Goal: Task Accomplishment & Management: Manage account settings

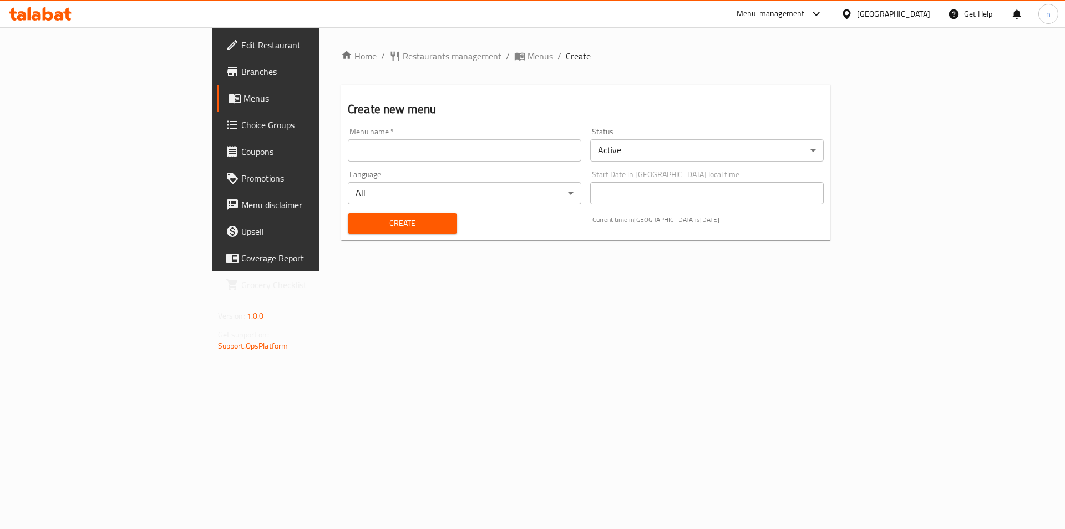
click at [443, 165] on div "Menu name   * Menu name * Status Active ​ Language All ​ Start Date in United A…" at bounding box center [585, 180] width 485 height 115
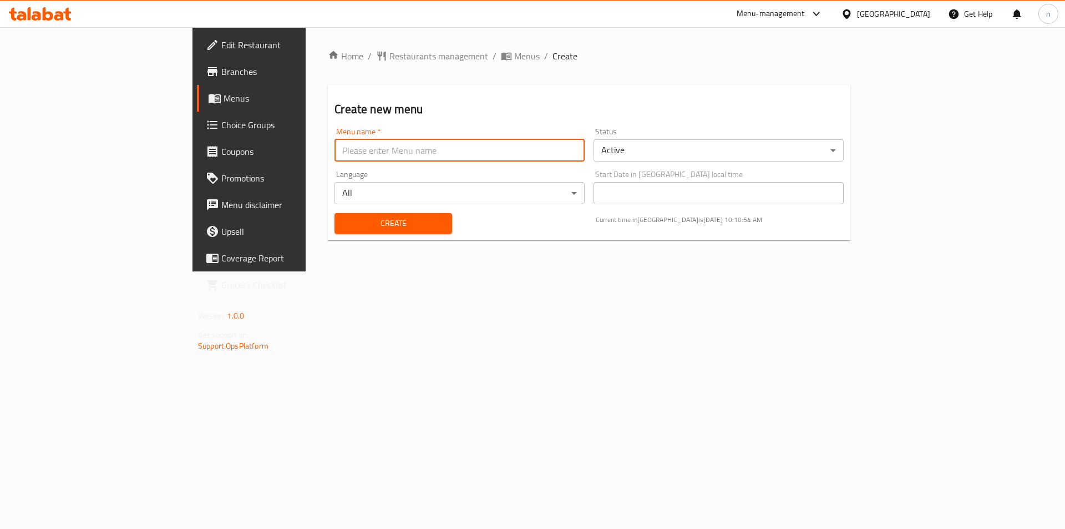
click at [441, 155] on input "text" at bounding box center [460, 150] width 250 height 22
type input "4-9"
click at [365, 215] on button "Create" at bounding box center [393, 223] width 117 height 21
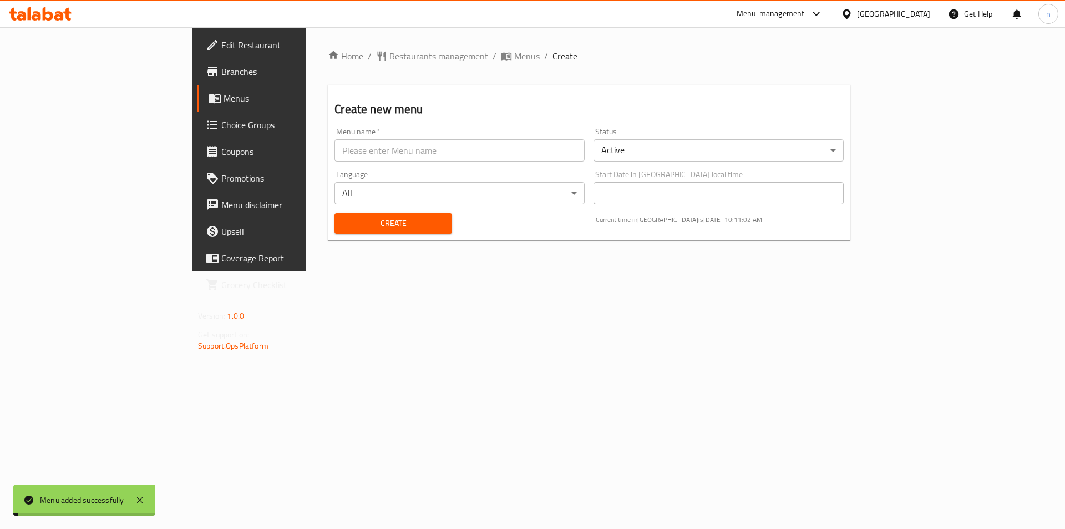
click at [376, 157] on input "text" at bounding box center [460, 150] width 250 height 22
click at [382, 63] on div "Home / Restaurants management / Menus / Create Create new menu Menu name   * Me…" at bounding box center [589, 149] width 523 height 200
click at [514, 59] on span "Menus" at bounding box center [527, 55] width 26 height 13
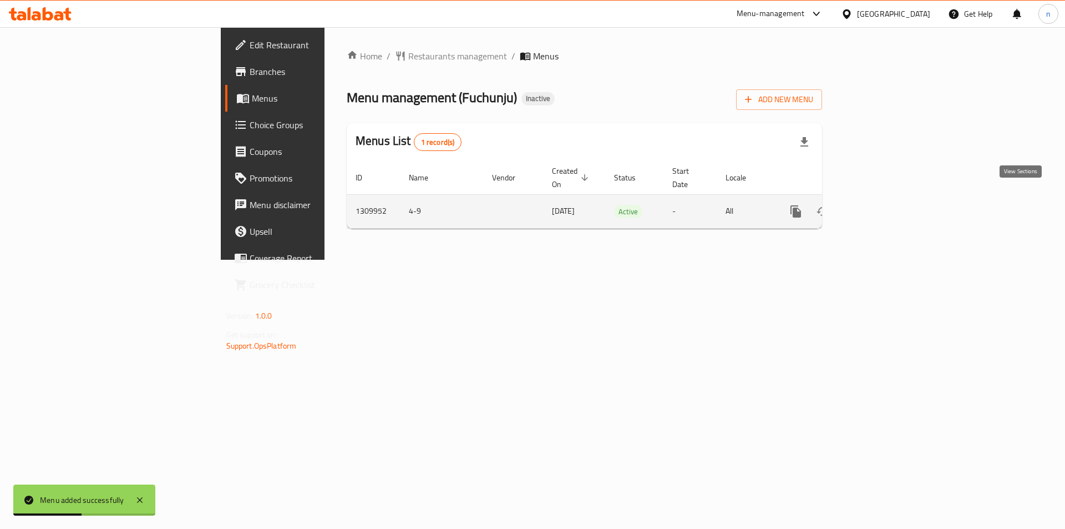
click at [889, 198] on link "enhanced table" at bounding box center [876, 211] width 27 height 27
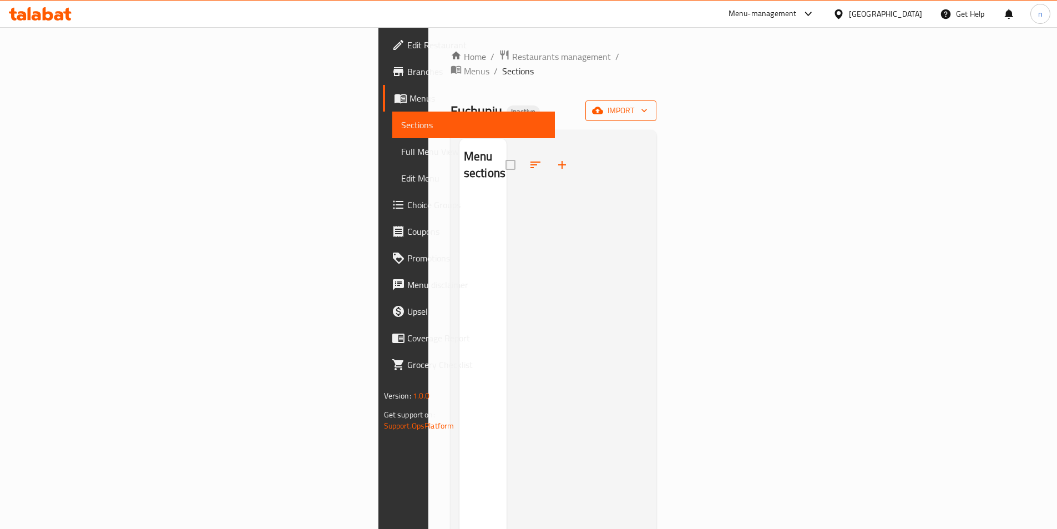
click at [656, 100] on button "import" at bounding box center [620, 110] width 71 height 21
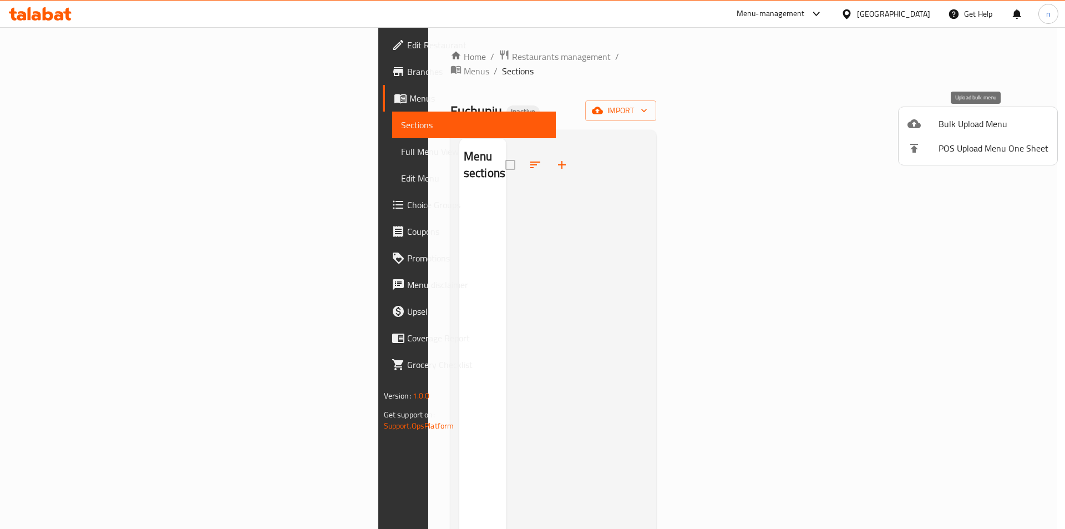
click at [955, 133] on li "Bulk Upload Menu" at bounding box center [978, 124] width 159 height 24
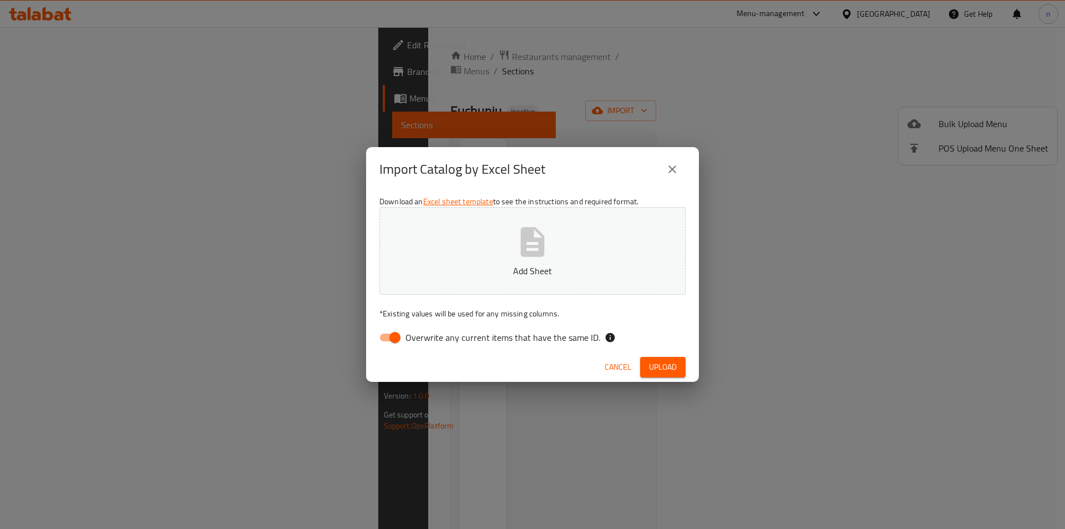
click at [396, 350] on div "Download an Excel sheet template to see the instructions and required format. A…" at bounding box center [532, 271] width 333 height 161
click at [396, 345] on input "Overwrite any current items that have the same ID." at bounding box center [394, 337] width 63 height 21
checkbox input "false"
click at [432, 308] on p "* Existing values will be used for any missing columns." at bounding box center [532, 313] width 306 height 11
click at [510, 245] on button "Add Sheet" at bounding box center [532, 251] width 306 height 88
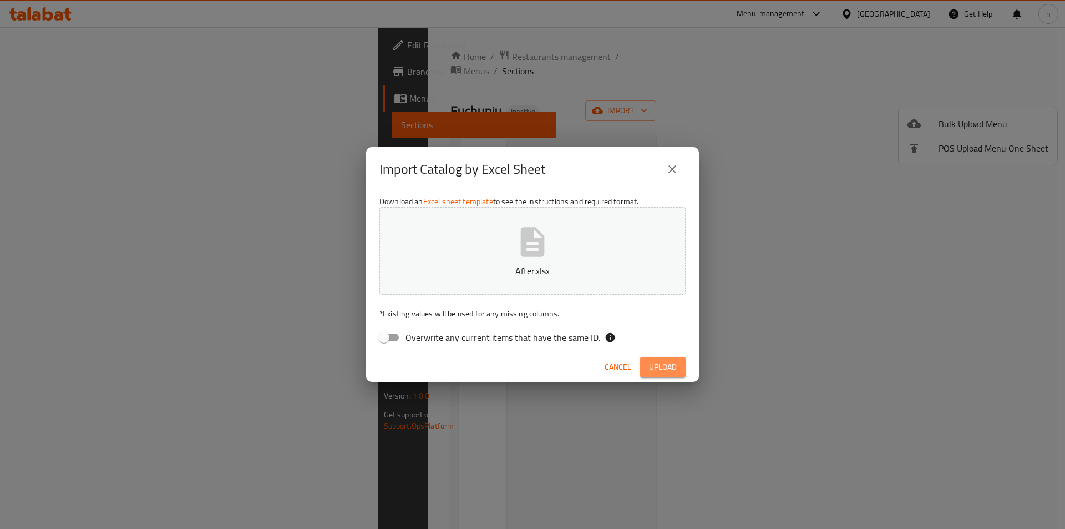
click at [666, 365] on span "Upload" at bounding box center [663, 367] width 28 height 14
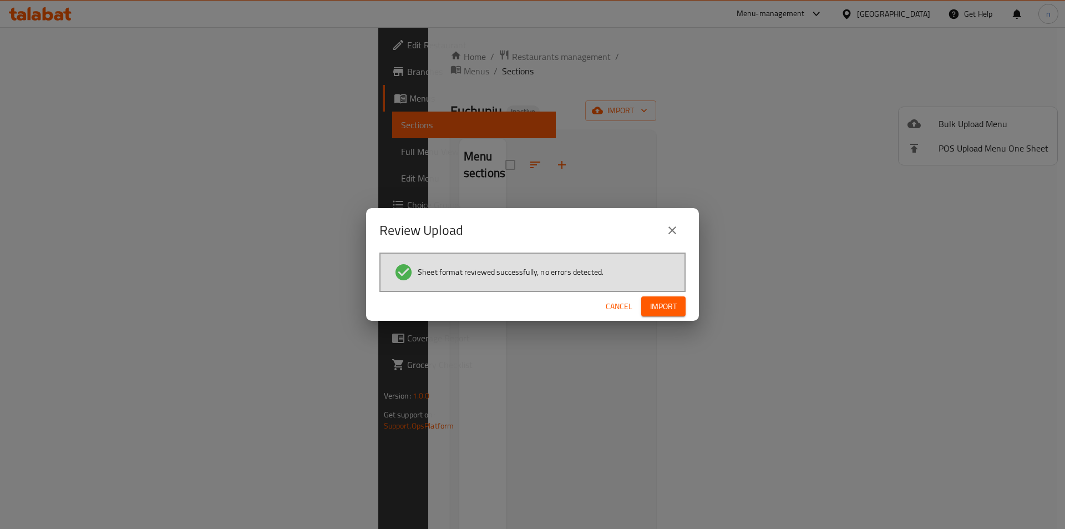
click at [666, 311] on span "Import" at bounding box center [663, 307] width 27 height 14
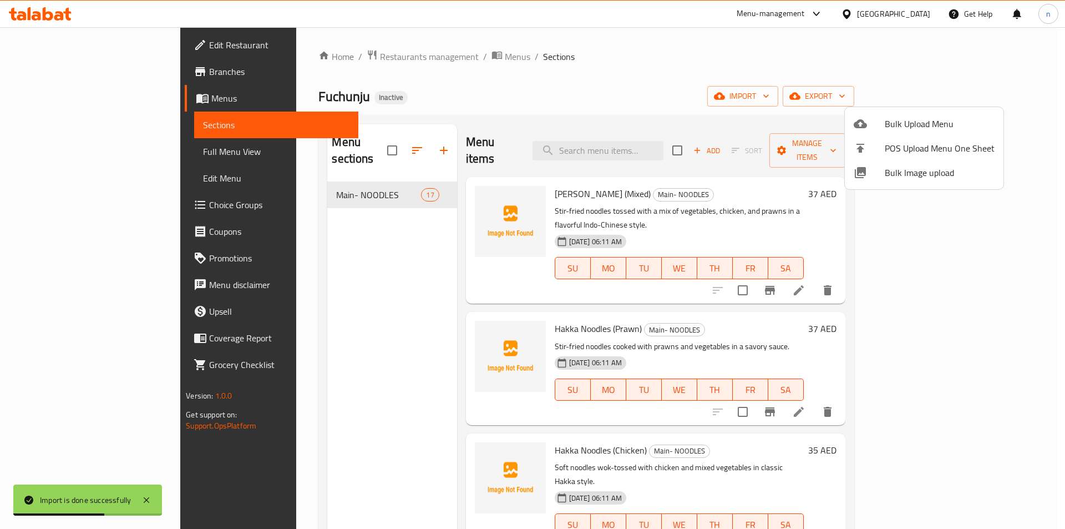
click at [76, 147] on div at bounding box center [532, 264] width 1065 height 529
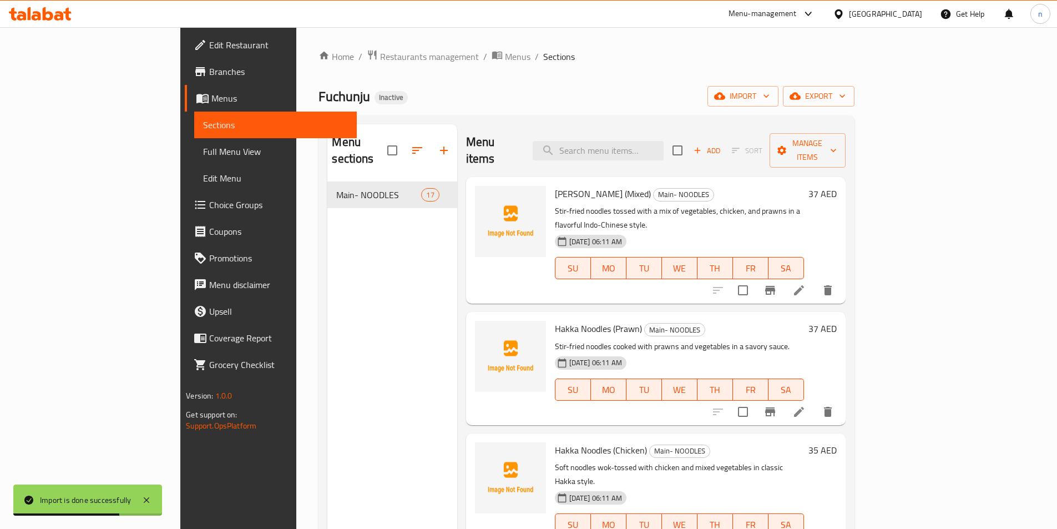
click at [203, 149] on span "Full Menu View" at bounding box center [275, 151] width 145 height 13
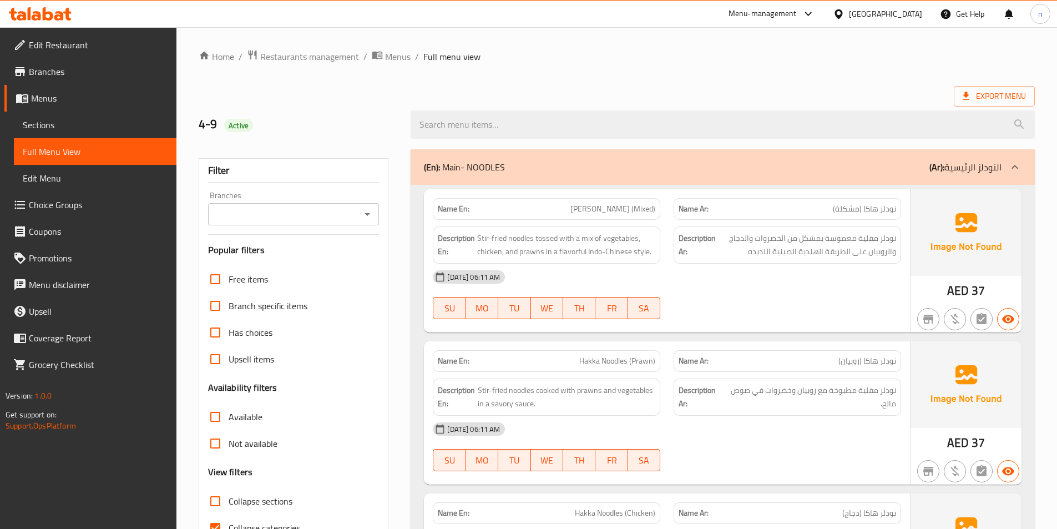
click at [64, 68] on span "Branches" at bounding box center [98, 71] width 139 height 13
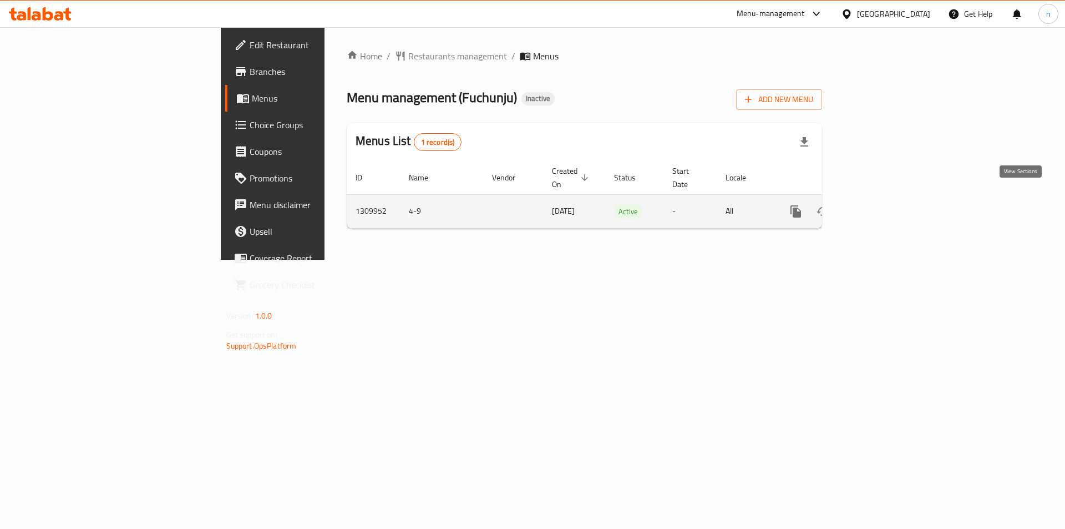
click at [889, 198] on link "enhanced table" at bounding box center [876, 211] width 27 height 27
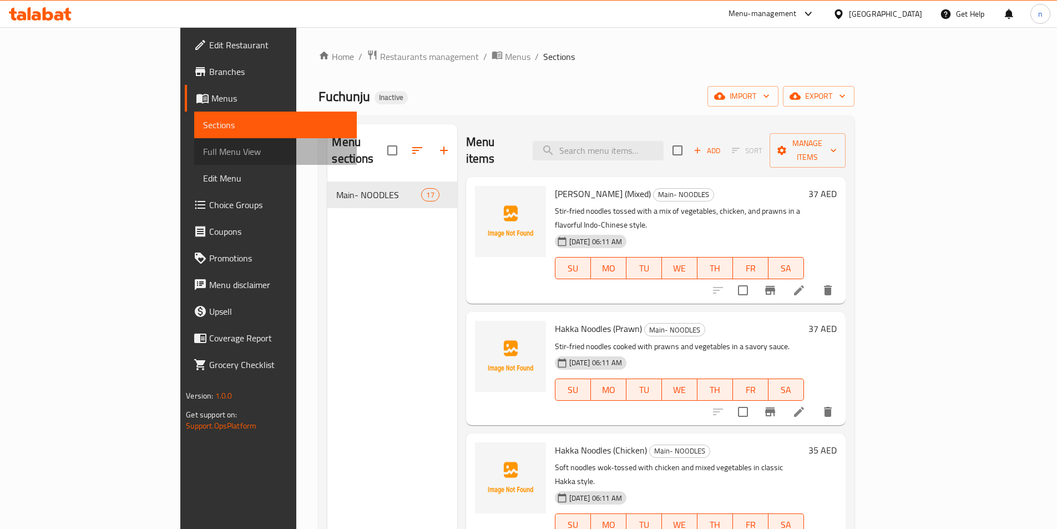
click at [203, 152] on span "Full Menu View" at bounding box center [275, 151] width 145 height 13
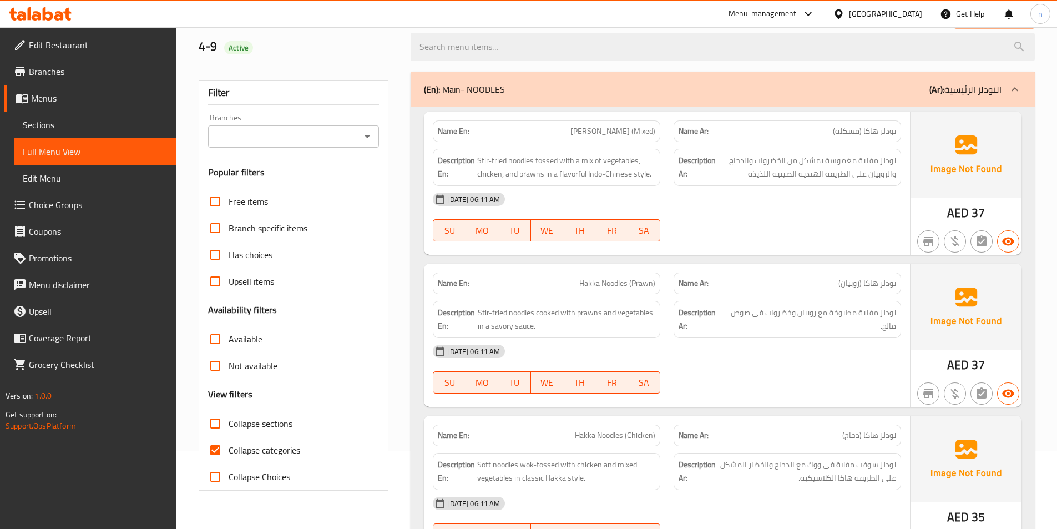
scroll to position [166, 0]
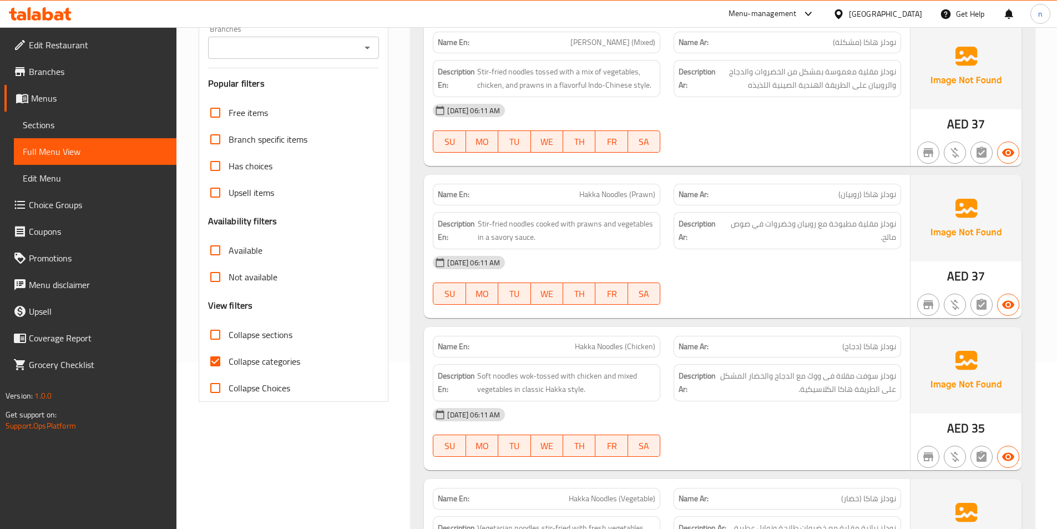
click at [281, 363] on span "Collapse categories" at bounding box center [265, 361] width 72 height 13
click at [229, 363] on input "Collapse categories" at bounding box center [215, 361] width 27 height 27
checkbox input "false"
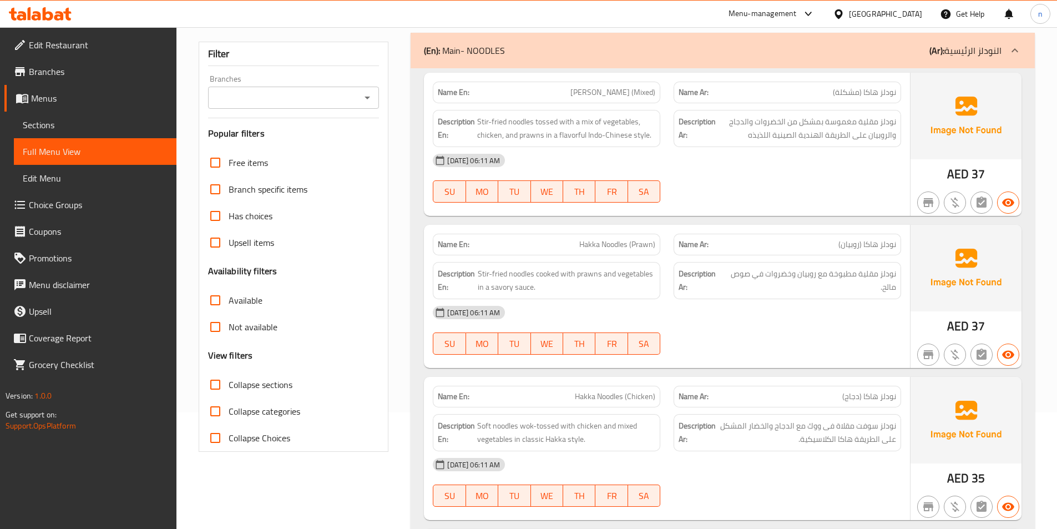
scroll to position [0, 0]
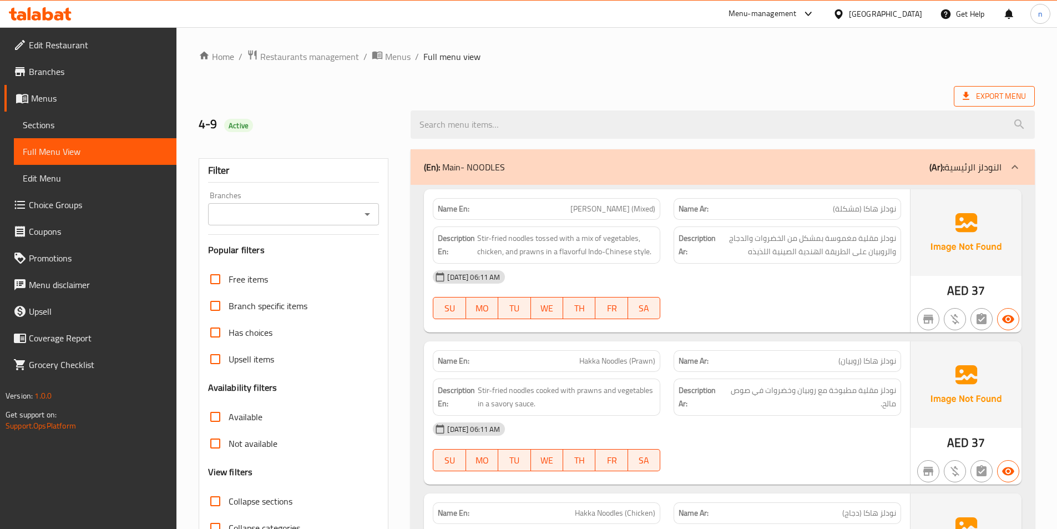
click at [1004, 87] on span "Export Menu" at bounding box center [994, 96] width 81 height 21
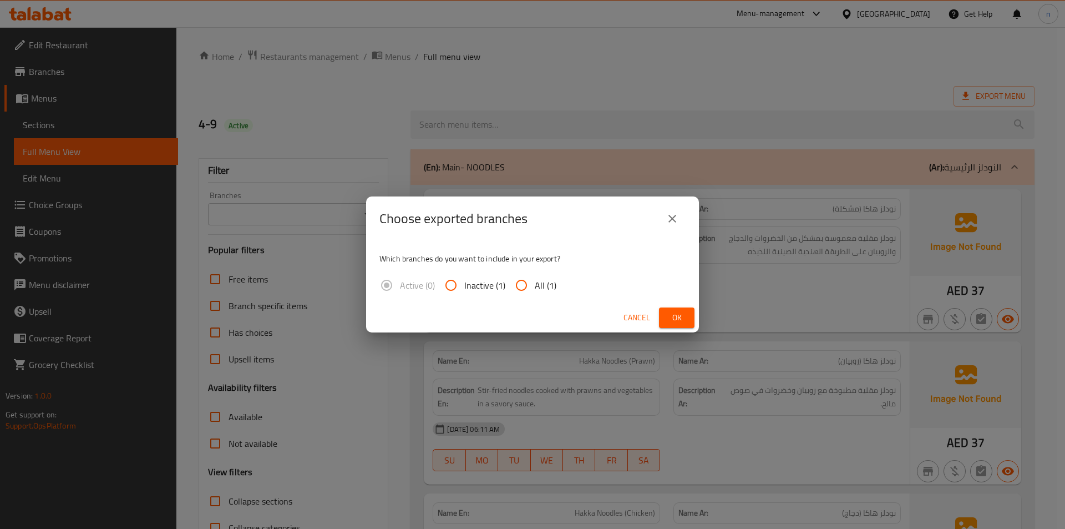
click at [546, 288] on span "All (1)" at bounding box center [546, 285] width 22 height 13
click at [535, 288] on input "All (1)" at bounding box center [521, 285] width 27 height 27
radio input "true"
click at [676, 312] on span "Ok" at bounding box center [677, 318] width 18 height 14
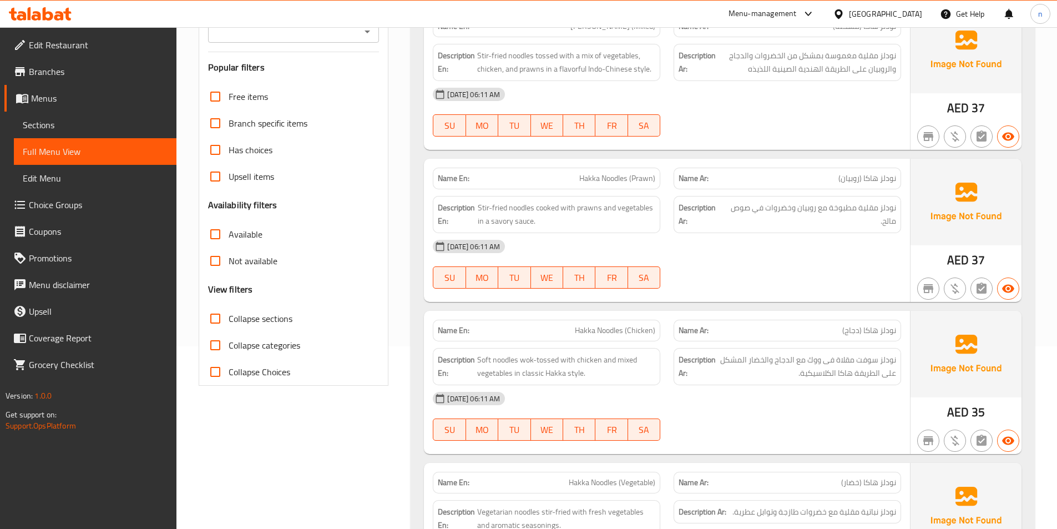
scroll to position [277, 0]
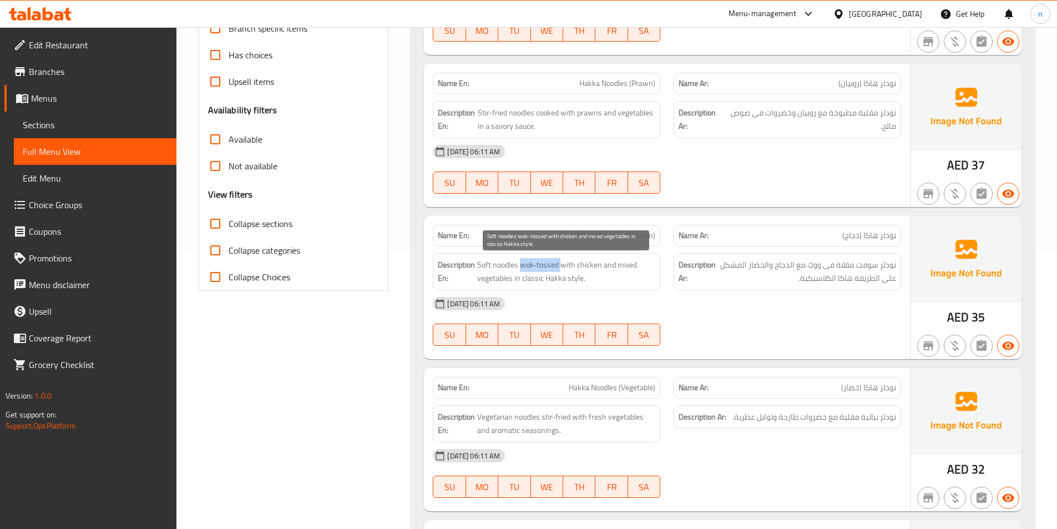
drag, startPoint x: 520, startPoint y: 267, endPoint x: 560, endPoint y: 264, distance: 40.1
click at [560, 264] on span "Soft noodles wok-tossed with chicken and mixed vegetables in classic Hakka styl…" at bounding box center [566, 271] width 178 height 27
click at [748, 308] on div "[DATE] 06:11 AM" at bounding box center [667, 303] width 482 height 27
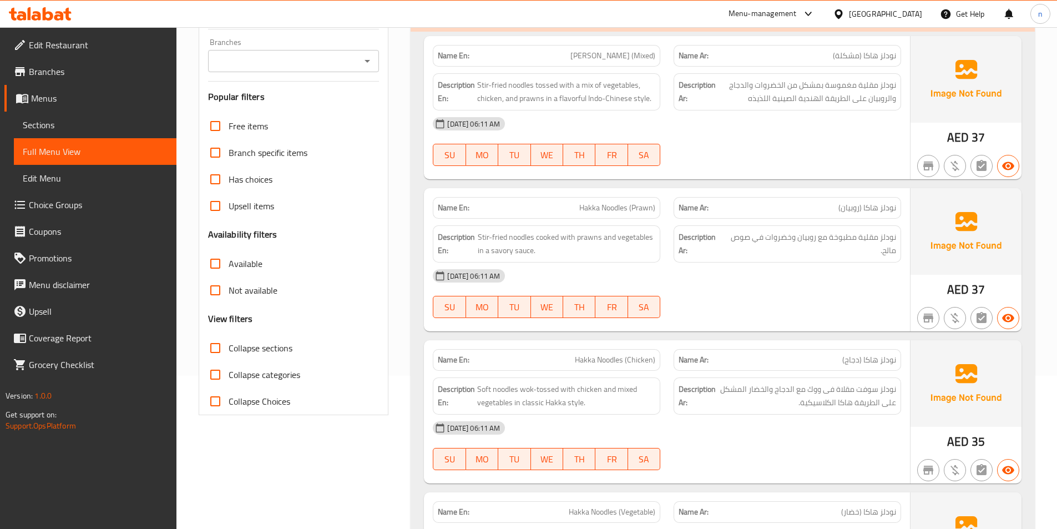
scroll to position [0, 0]
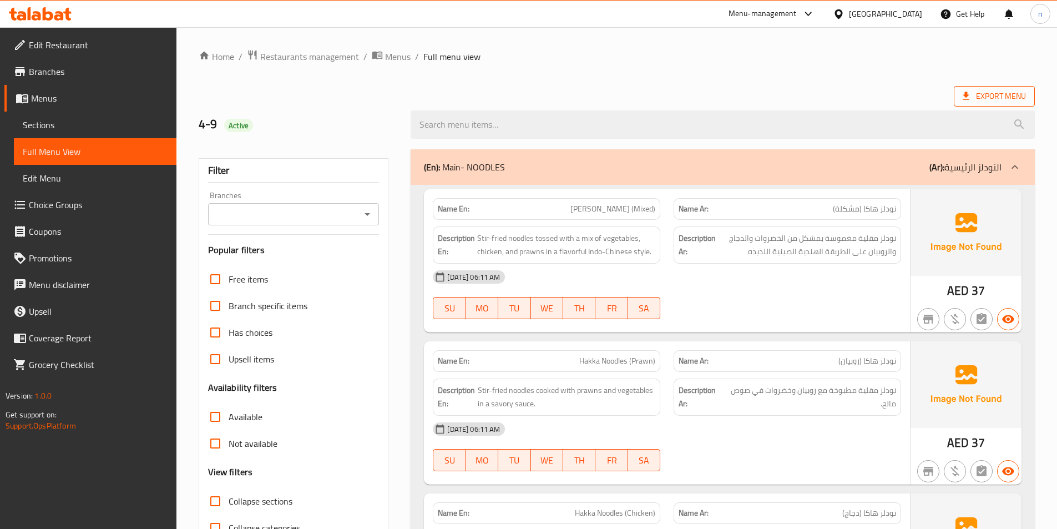
click at [995, 90] on span "Export Menu" at bounding box center [994, 96] width 63 height 14
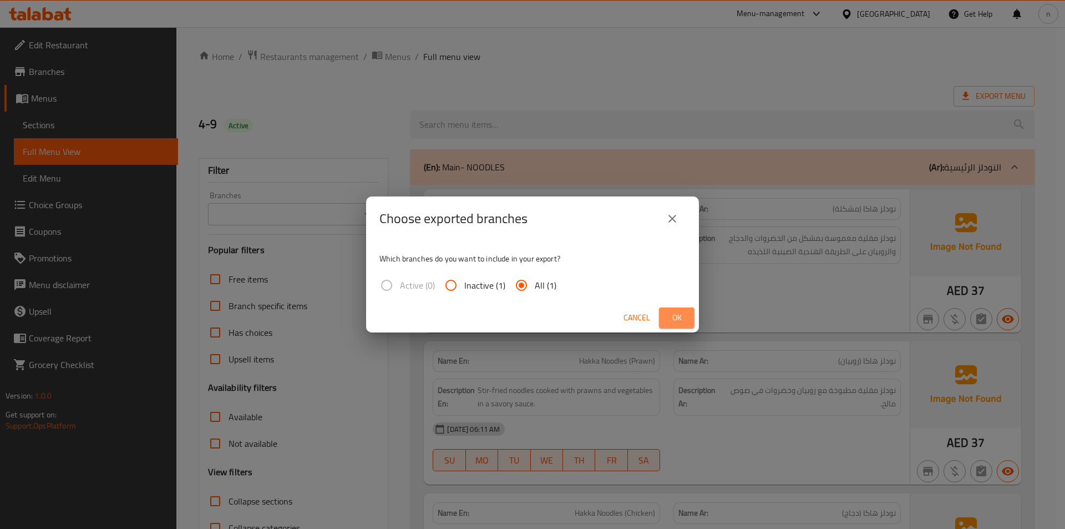
drag, startPoint x: 672, startPoint y: 320, endPoint x: 475, endPoint y: 341, distance: 198.1
click at [673, 321] on span "Ok" at bounding box center [677, 318] width 18 height 14
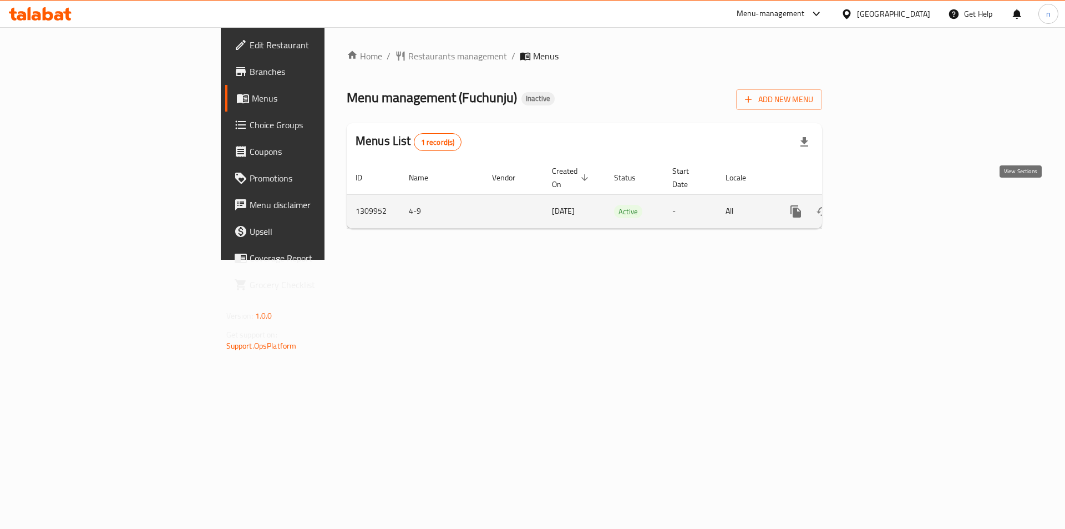
click at [883, 205] on icon "enhanced table" at bounding box center [875, 211] width 13 height 13
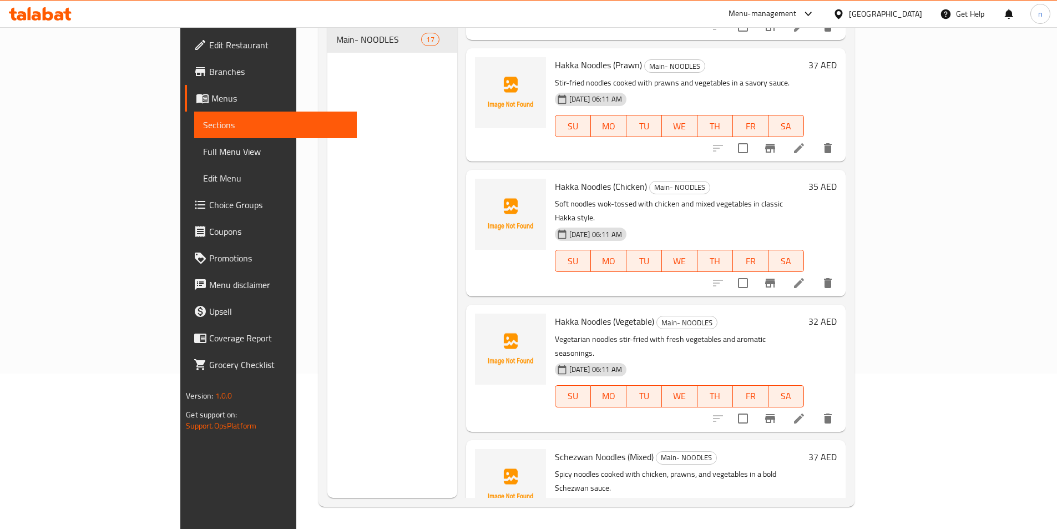
scroll to position [111, 0]
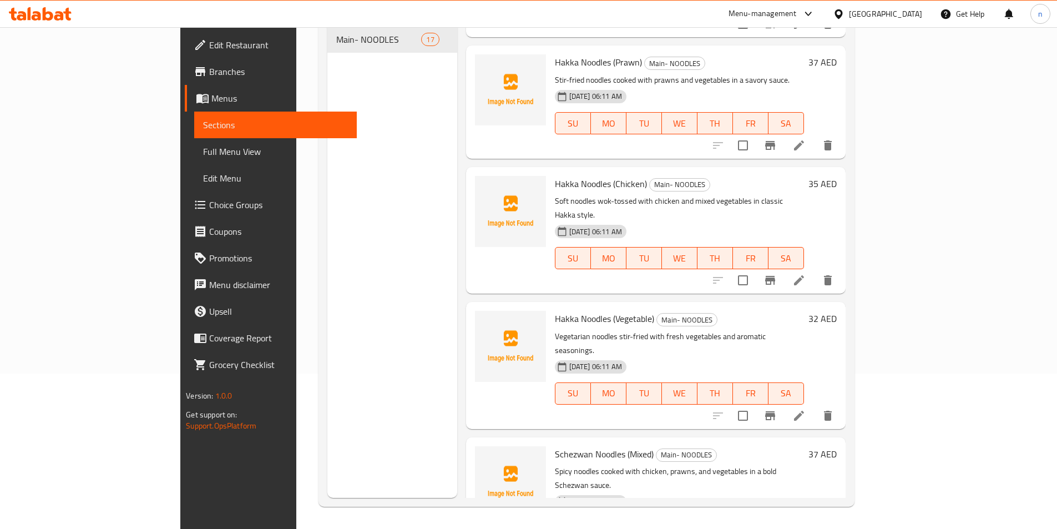
click at [814, 270] on li at bounding box center [798, 280] width 31 height 20
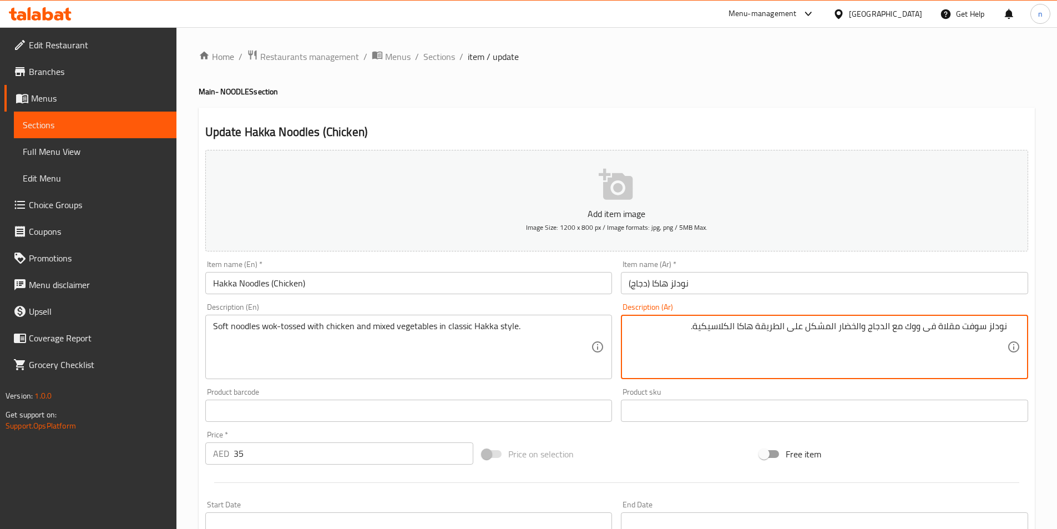
click at [863, 322] on textarea "نودلز سوفت مقلاة فى ووك مع الدجاج والخضار المشكل على الطريقة هاكا الكلاسيكية." at bounding box center [818, 347] width 378 height 53
click at [870, 335] on textarea "نودلز سوفت مقلاة فى ووك مع الدجاج والخضار المشكل على الطريقة هاكا الكلاسيكية." at bounding box center [818, 347] width 378 height 53
click at [897, 330] on textarea "نودلز سوفت مقلاة فى ووك مع الدجاج والخضار المشكل على الطريقة هاكا الكلاسيكية." at bounding box center [818, 347] width 378 height 53
click at [892, 326] on textarea "نودلز سوفت مقلاة فى ووك مع الدجاج والخضار المشكل على الطريقة هاكا الكلاسيكية." at bounding box center [818, 347] width 378 height 53
click at [891, 327] on textarea "نودلز سوفت مقلاة فى ووك مع الدجاج والخضار المشكل على الطريقة هاكا الكلاسيكية." at bounding box center [818, 347] width 378 height 53
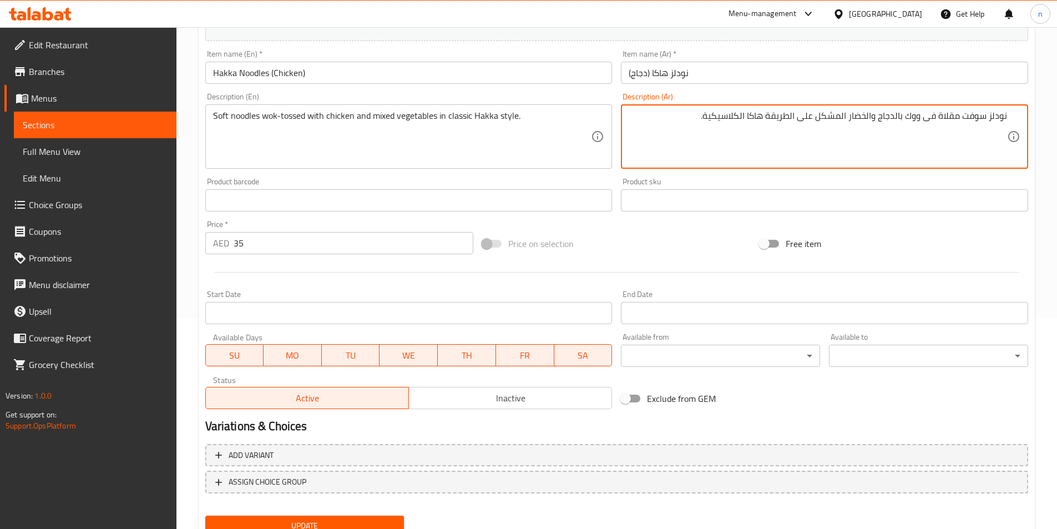
scroll to position [255, 0]
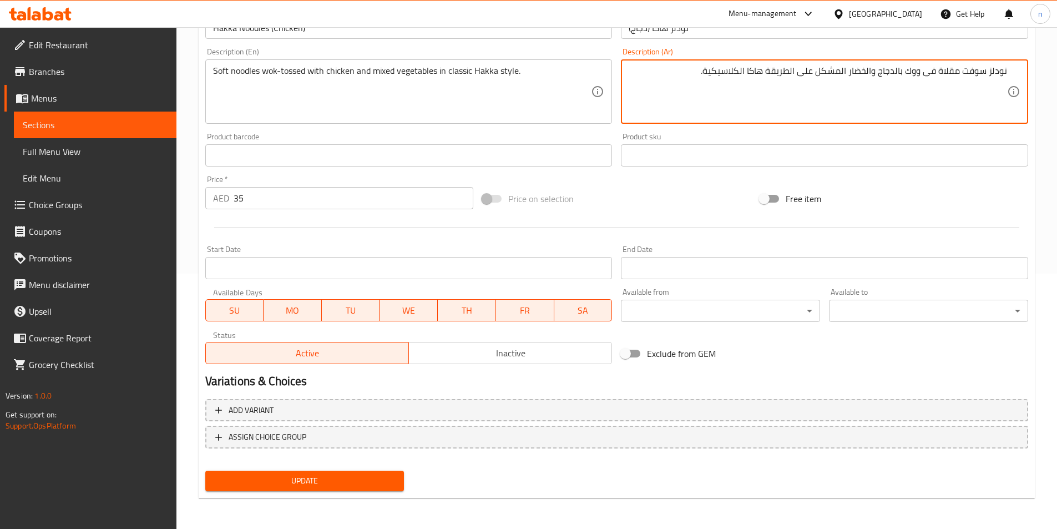
type textarea "نودلز سوفت مقلاة فى ووك بالدجاج والخضار المشكل على الطريقة هاكا الكلاسيكية."
click at [312, 478] on span "Update" at bounding box center [304, 481] width 181 height 14
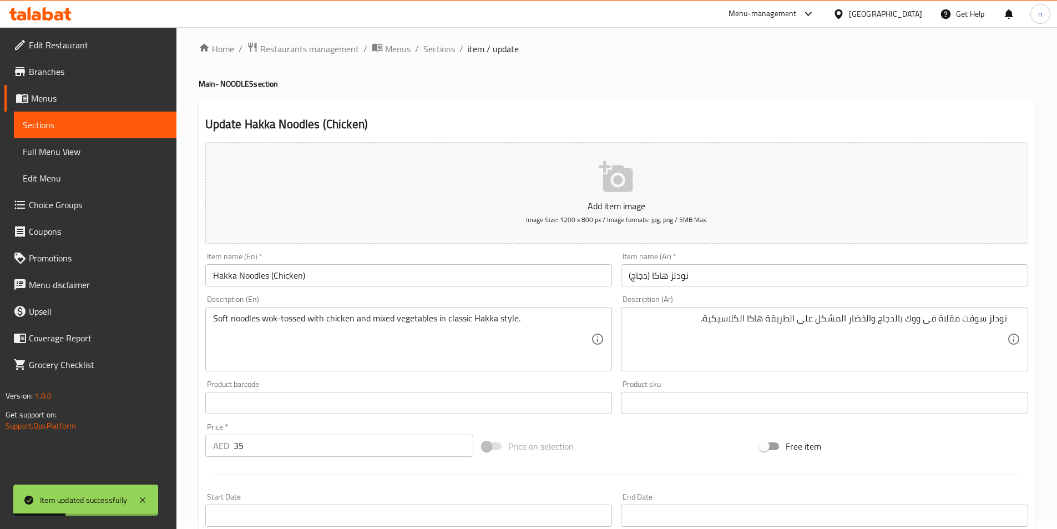
scroll to position [0, 0]
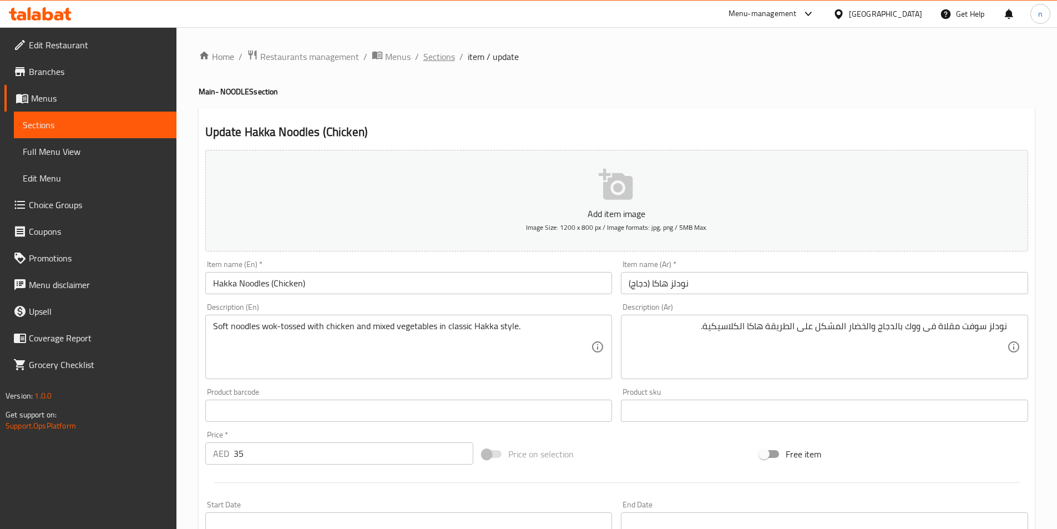
click at [438, 60] on span "Sections" at bounding box center [439, 56] width 32 height 13
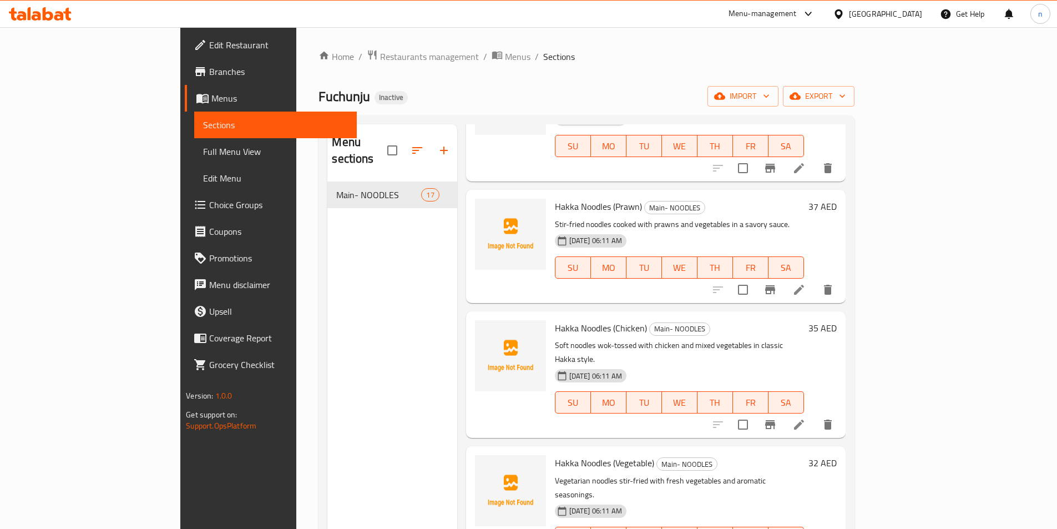
scroll to position [111, 0]
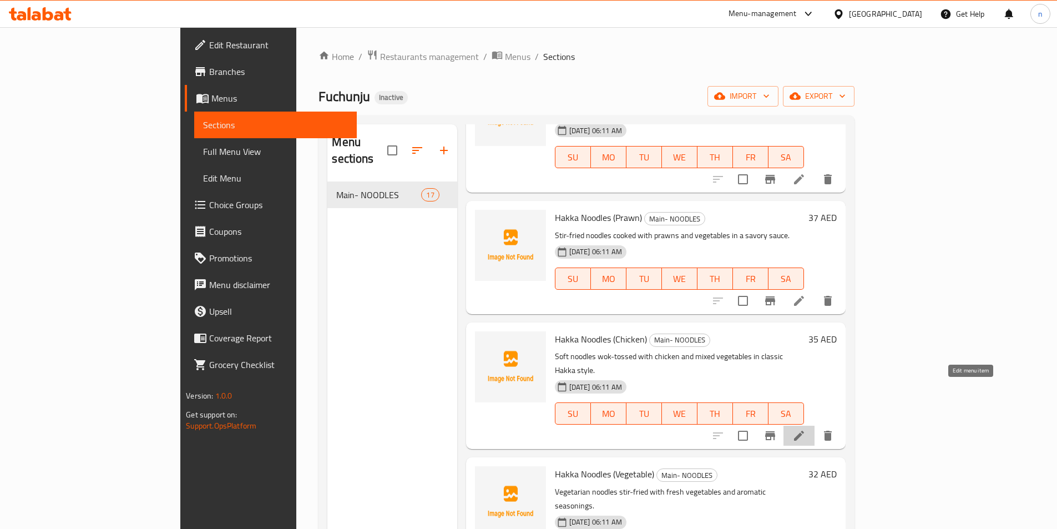
click at [804, 431] on icon at bounding box center [799, 436] width 10 height 10
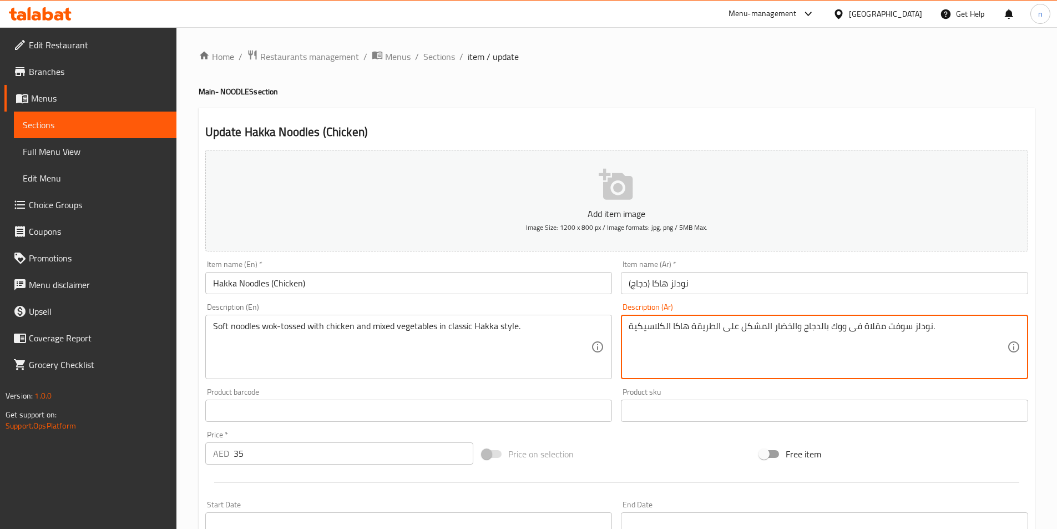
click at [708, 330] on textarea "نودلز سوفت مقلاة فى ووك بالدجاج والخضار المشكل على الطريقة هاكا الكلاسيكية." at bounding box center [818, 347] width 378 height 53
click at [912, 331] on textarea "نودلز سوفت مقلاة فى ووك بالدجاج والخضار المشكل على الطريقة هاكا الكلاسيكية." at bounding box center [818, 347] width 378 height 53
click at [953, 328] on textarea "نودلز سوفت مقلاة فى ووك بالدجاج والخضار المشكل على الطريقة هاكا الكلاسيكية." at bounding box center [818, 347] width 378 height 53
click at [953, 329] on textarea "نودلز سوفت مقلاة فى ووك بالدجاج والخضار المشكل على الطريقة هاكا الكلاسيكية." at bounding box center [818, 347] width 378 height 53
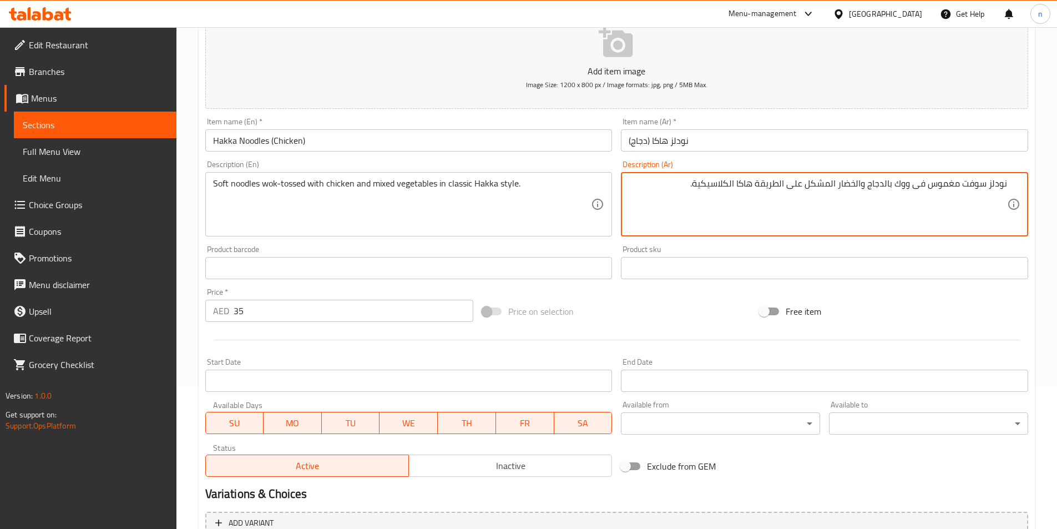
scroll to position [255, 0]
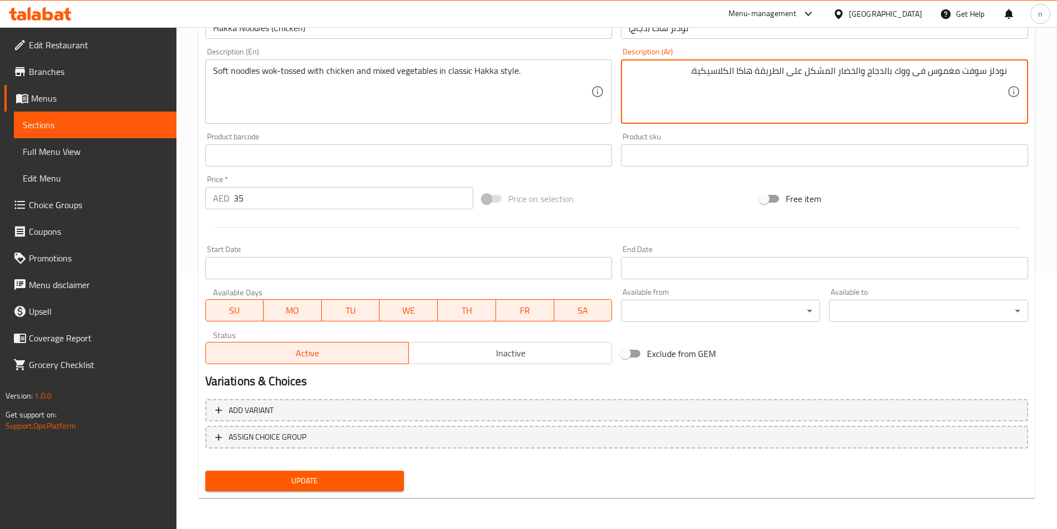
type textarea "نودلز سوفت مغموس فى ووك بالدجاج والخضار المشكل على الطريقة هاكا الكلاسيكية."
click at [358, 485] on span "Update" at bounding box center [304, 481] width 181 height 14
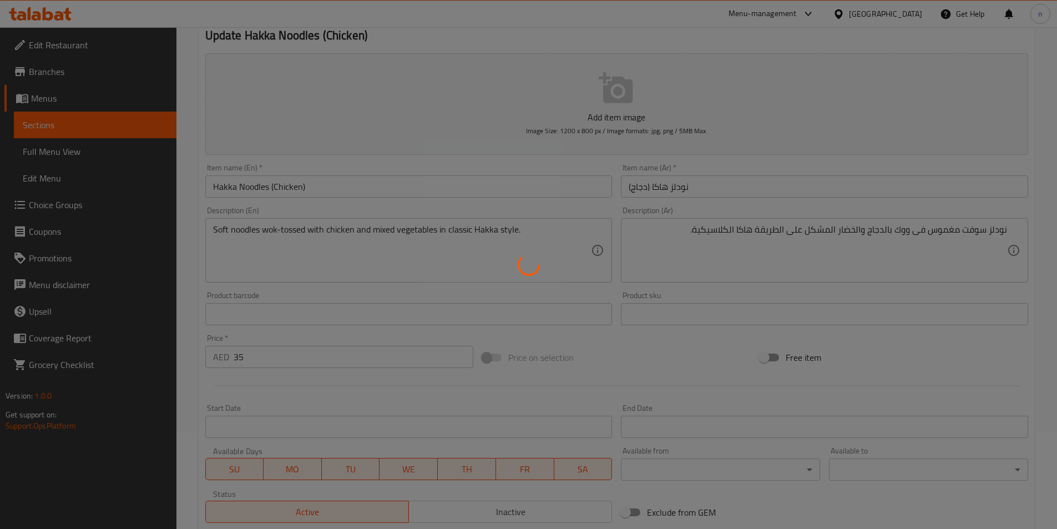
scroll to position [0, 0]
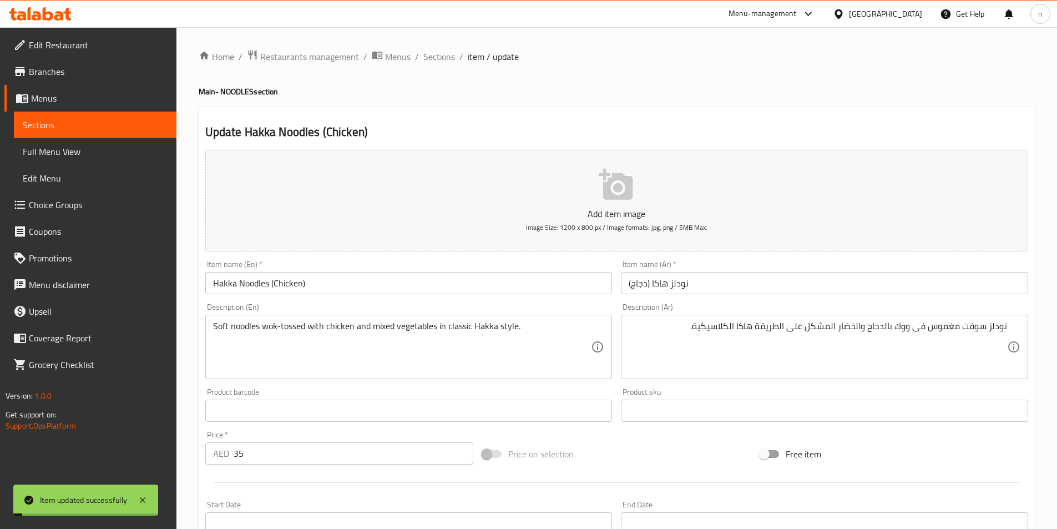
click at [434, 52] on span "Sections" at bounding box center [439, 56] width 32 height 13
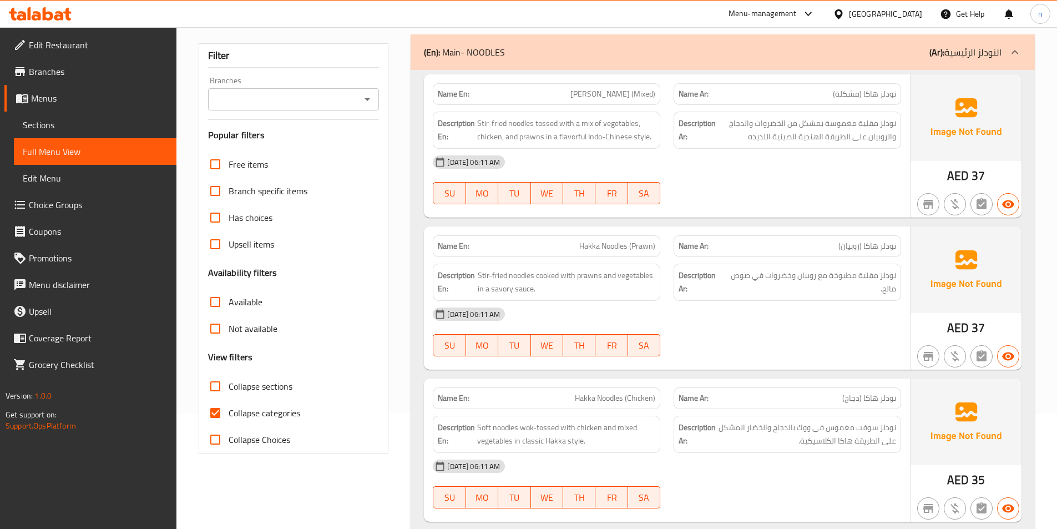
scroll to position [222, 0]
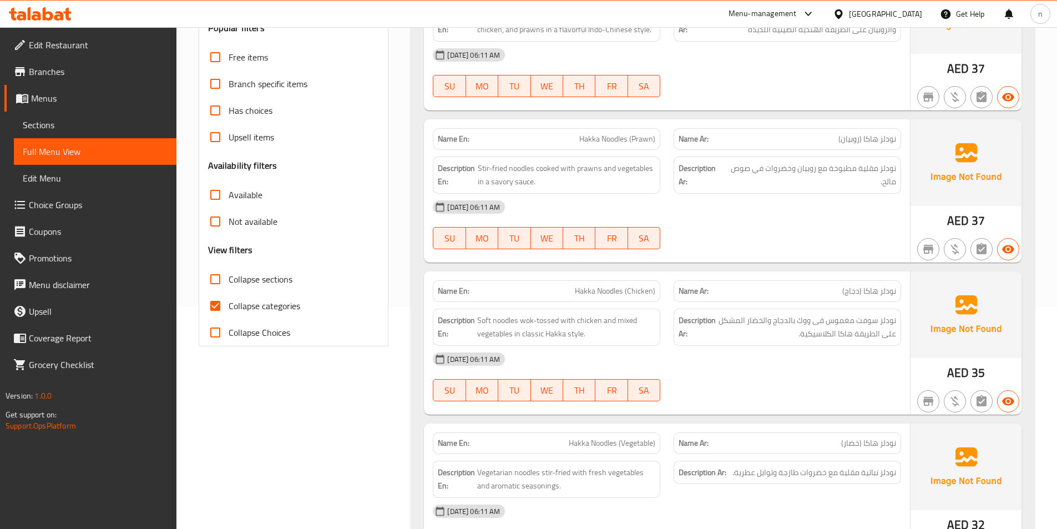
click at [285, 307] on span "Collapse categories" at bounding box center [265, 305] width 72 height 13
click at [229, 307] on input "Collapse categories" at bounding box center [215, 305] width 27 height 27
checkbox input "false"
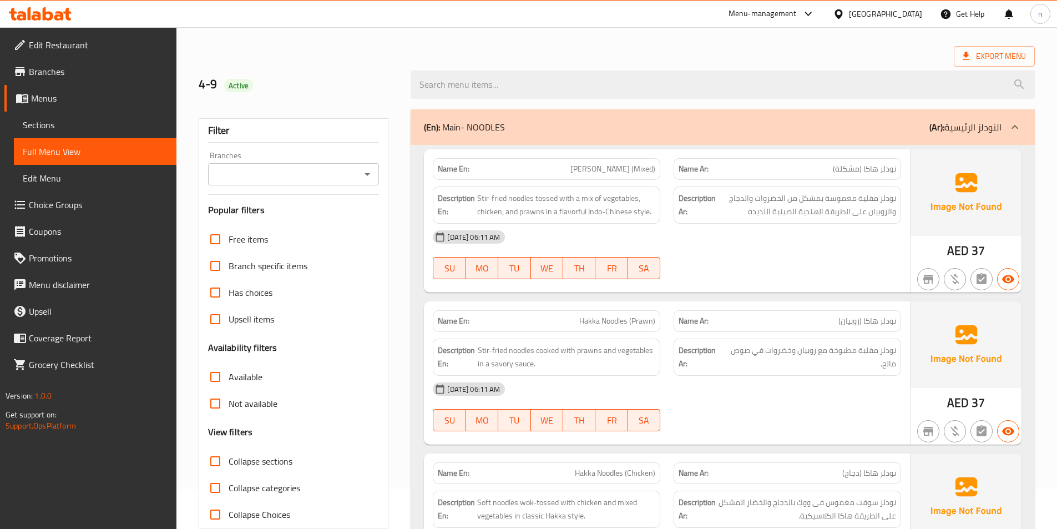
scroll to position [0, 0]
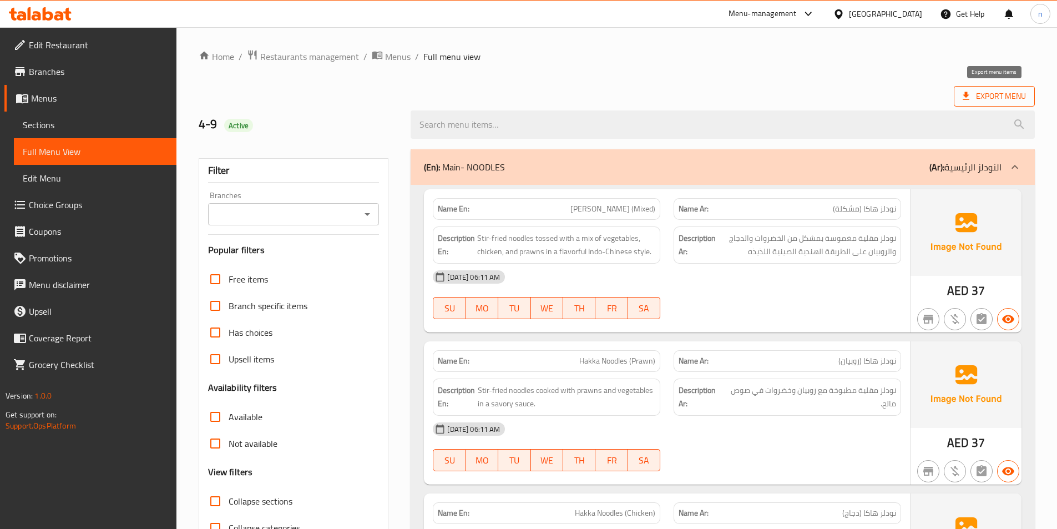
click at [986, 92] on span "Export Menu" at bounding box center [994, 96] width 63 height 14
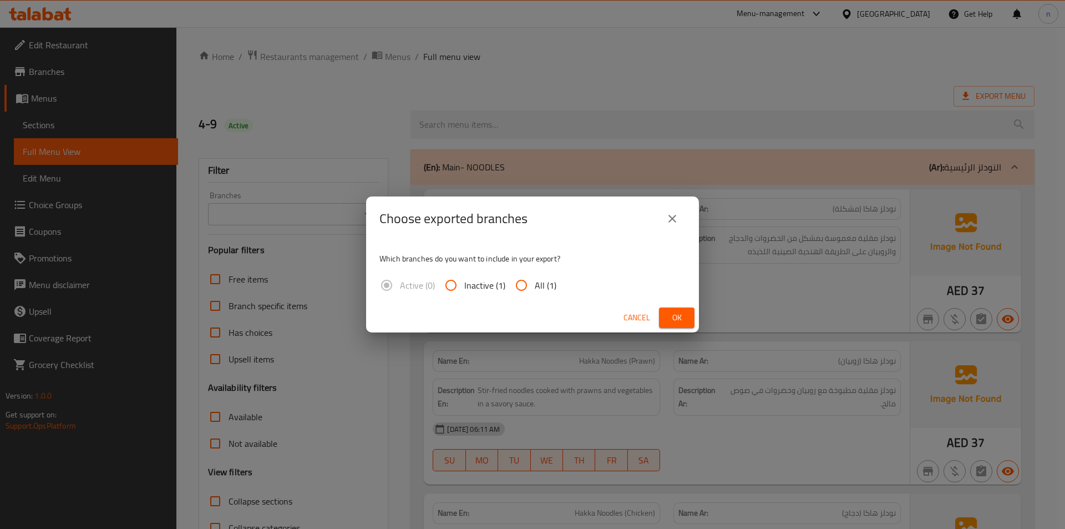
click at [555, 285] on span "All (1)" at bounding box center [546, 285] width 22 height 13
click at [535, 285] on input "All (1)" at bounding box center [521, 285] width 27 height 27
radio input "true"
click at [674, 318] on span "Ok" at bounding box center [677, 318] width 18 height 14
